Goal: Find specific page/section: Find specific page/section

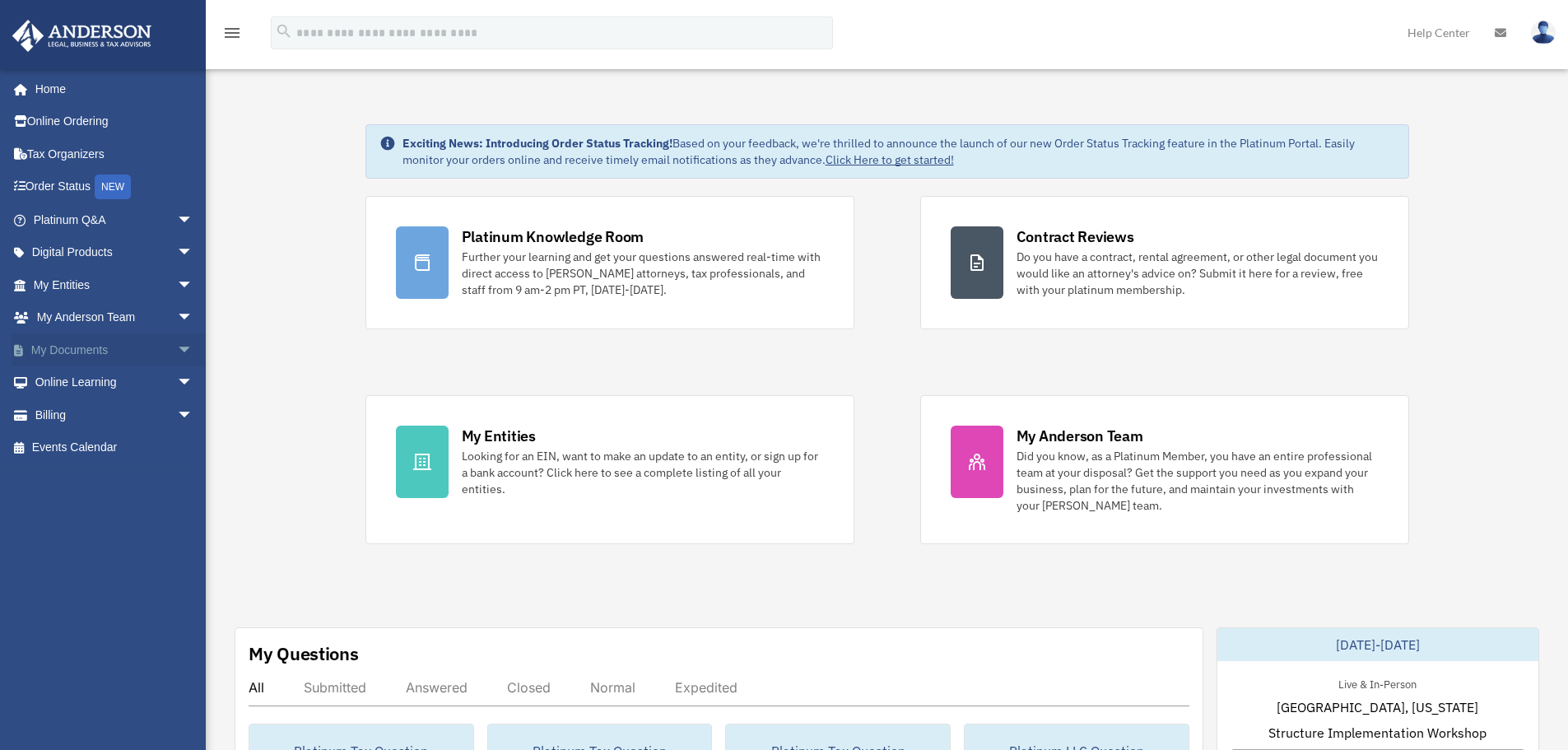
drag, startPoint x: 170, startPoint y: 348, endPoint x: 122, endPoint y: 357, distance: 48.8
click at [177, 347] on span "arrow_drop_down" at bounding box center [194, 350] width 33 height 34
click at [70, 383] on link "Box" at bounding box center [121, 383] width 195 height 33
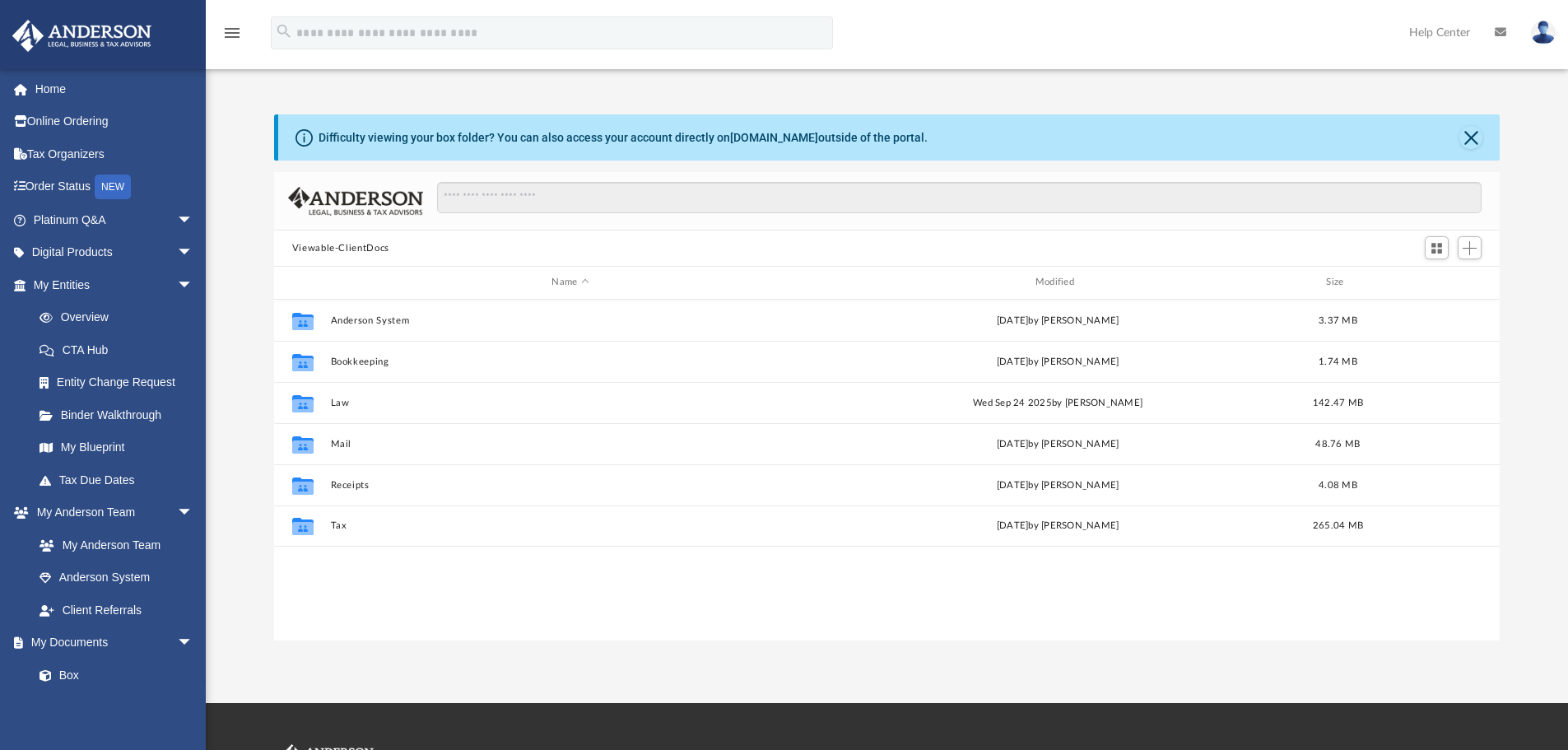
scroll to position [362, 1213]
click at [177, 642] on span "arrow_drop_down" at bounding box center [194, 643] width 33 height 34
click at [177, 514] on span "arrow_drop_down" at bounding box center [194, 513] width 33 height 34
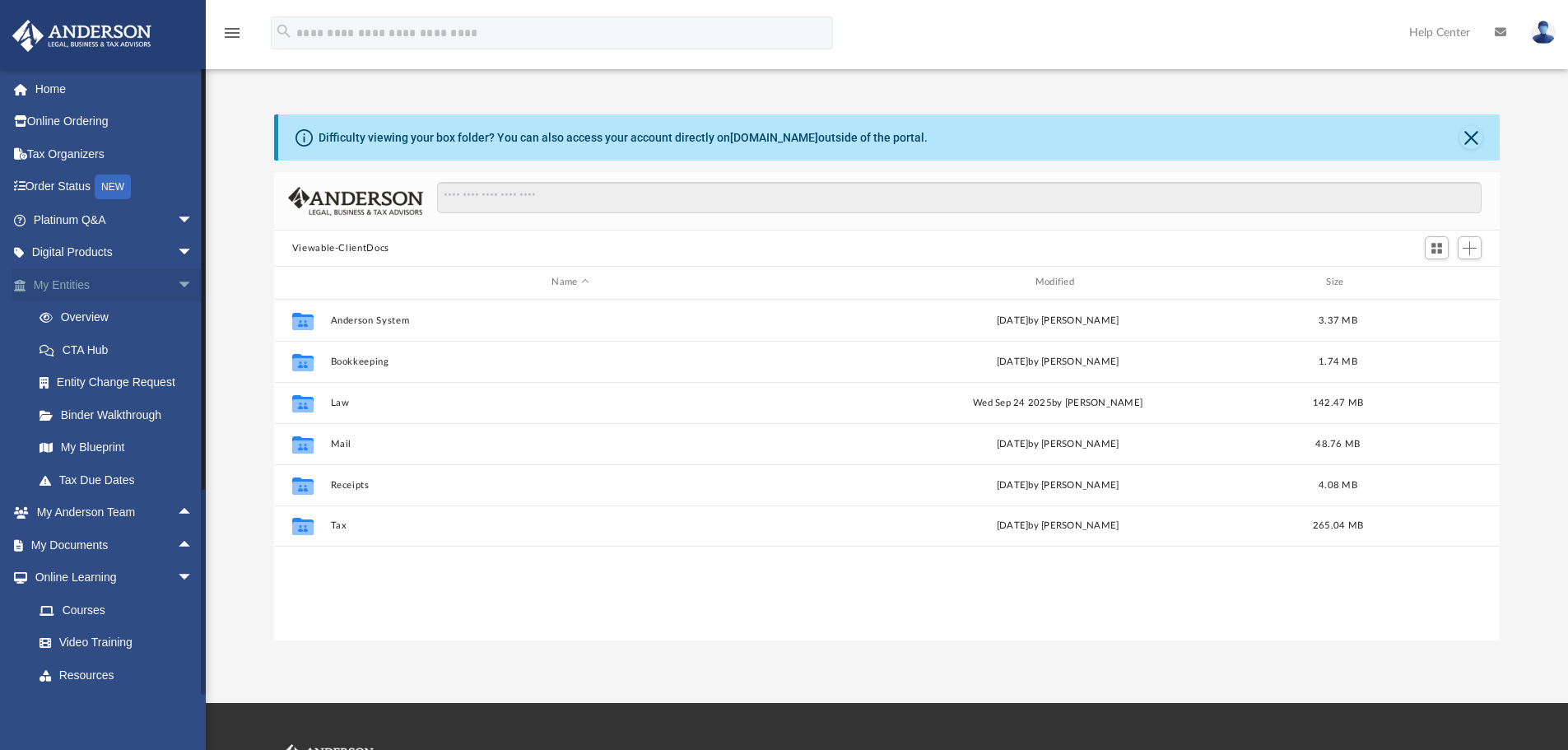
click at [177, 287] on span "arrow_drop_down" at bounding box center [194, 284] width 33 height 34
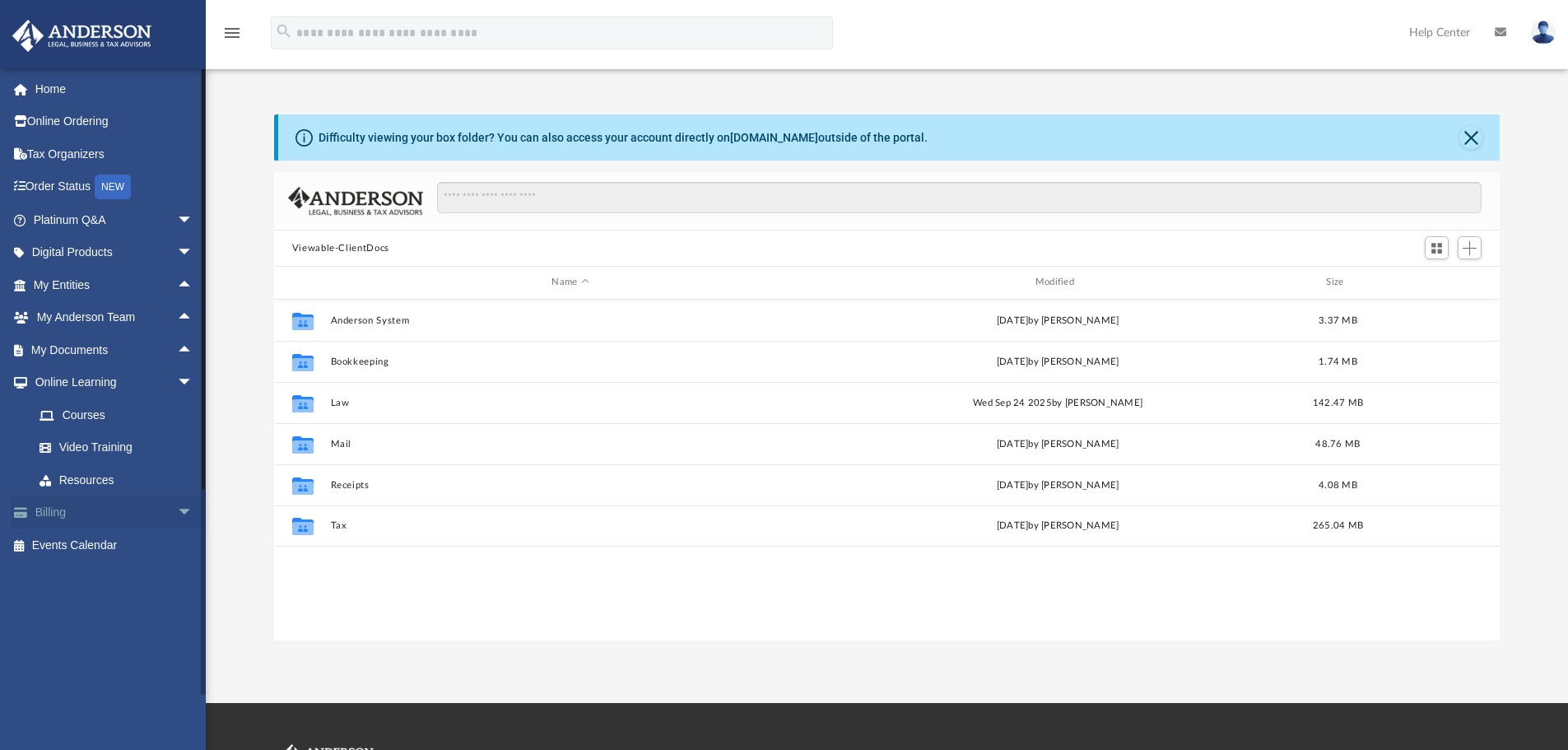
click at [177, 514] on span "arrow_drop_down" at bounding box center [194, 513] width 33 height 34
click at [95, 543] on link "$ Open Invoices" at bounding box center [121, 545] width 195 height 34
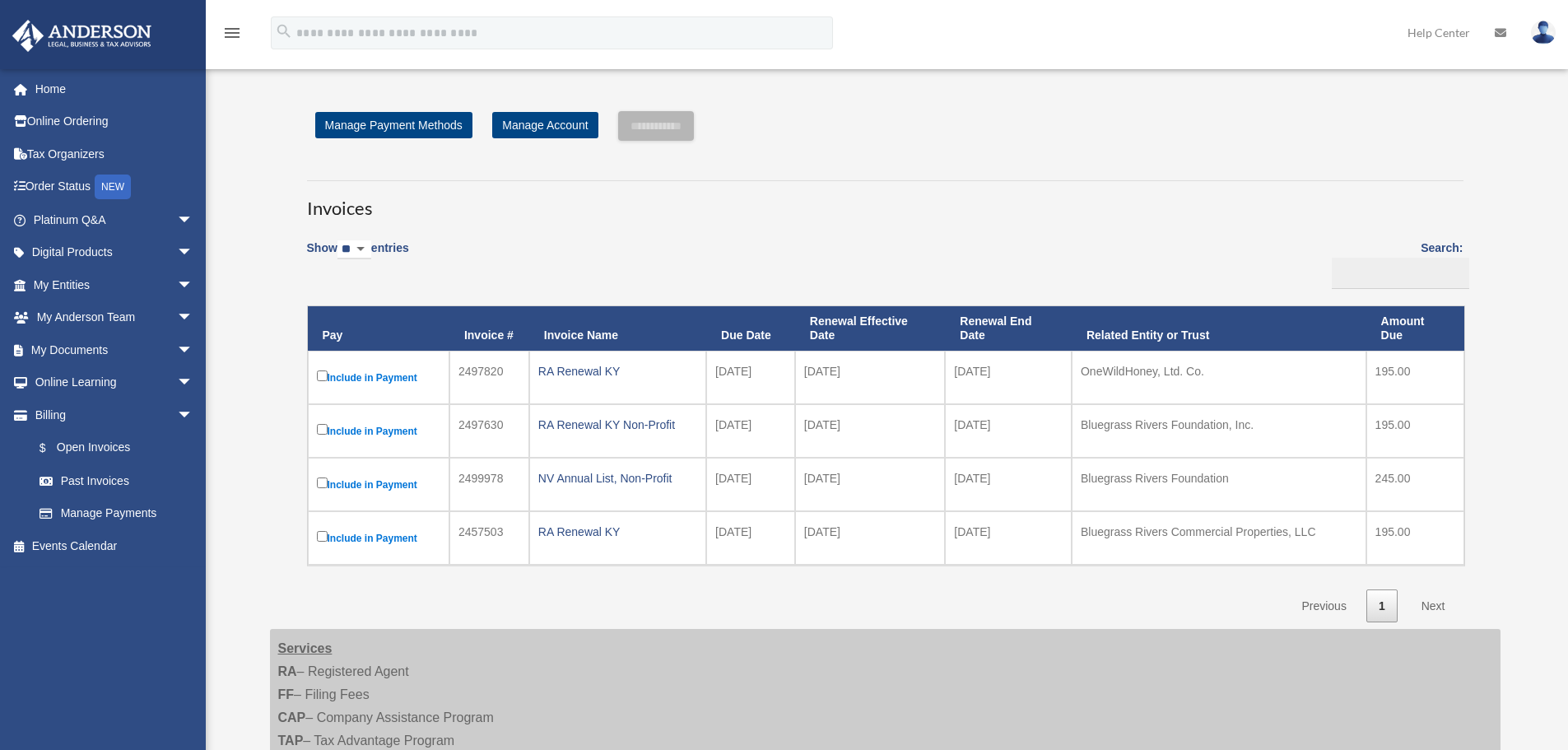
drag, startPoint x: 1565, startPoint y: 270, endPoint x: 1580, endPoint y: 360, distance: 91.2
click at [1568, 360] on html "X Get a chance to win 6 months of Platinum for free just by filling out this su…" at bounding box center [784, 679] width 1568 height 1359
click at [64, 84] on link "Home" at bounding box center [115, 89] width 207 height 33
